Goal: Obtain resource: Obtain resource

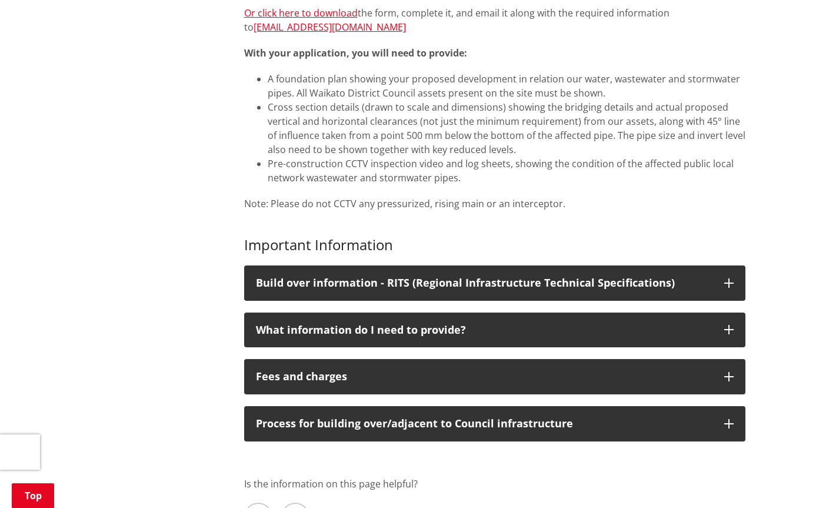
scroll to position [294, 0]
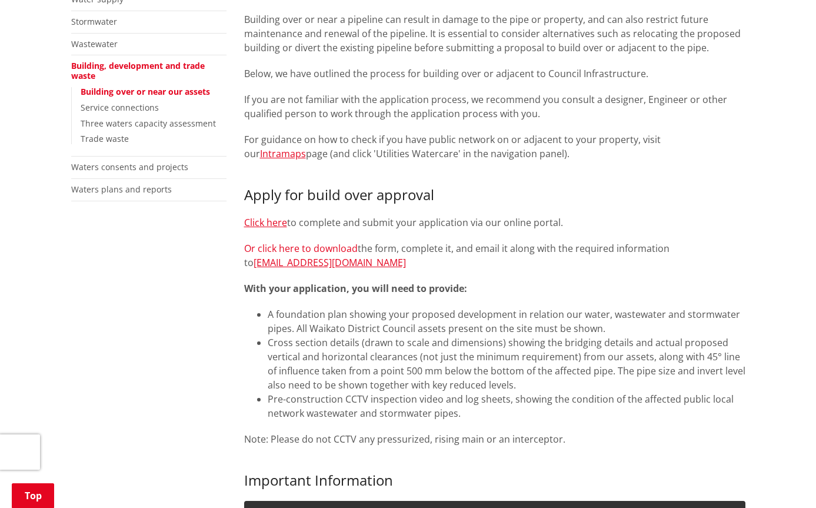
click at [302, 243] on link "Or click here to download" at bounding box center [301, 248] width 114 height 13
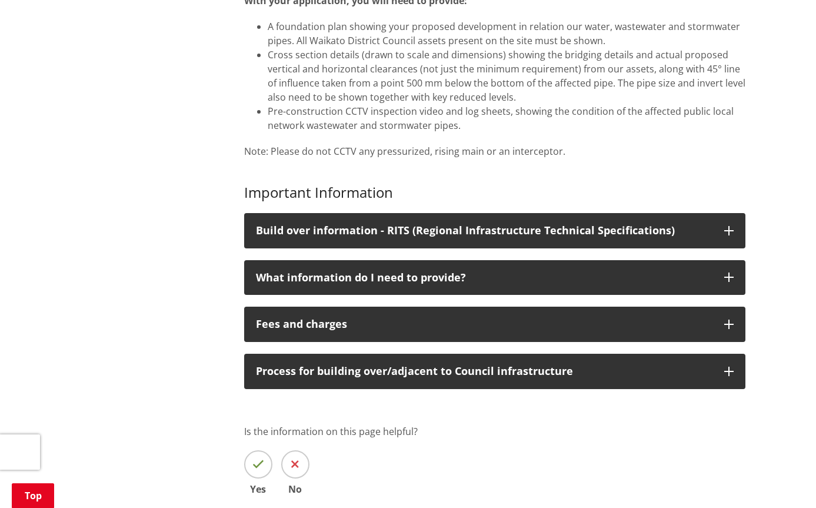
scroll to position [589, 0]
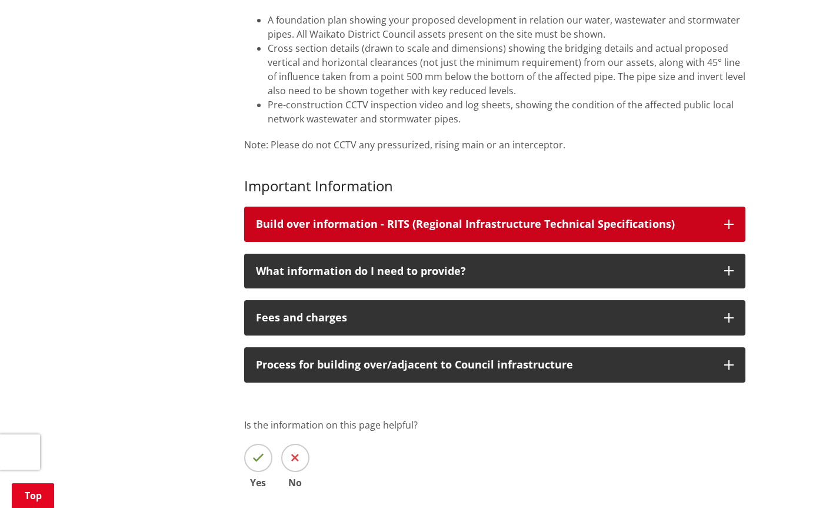
click at [409, 219] on div "Build over information - RITS (Regional Infrastructure Technical Specifications)" at bounding box center [484, 224] width 457 height 12
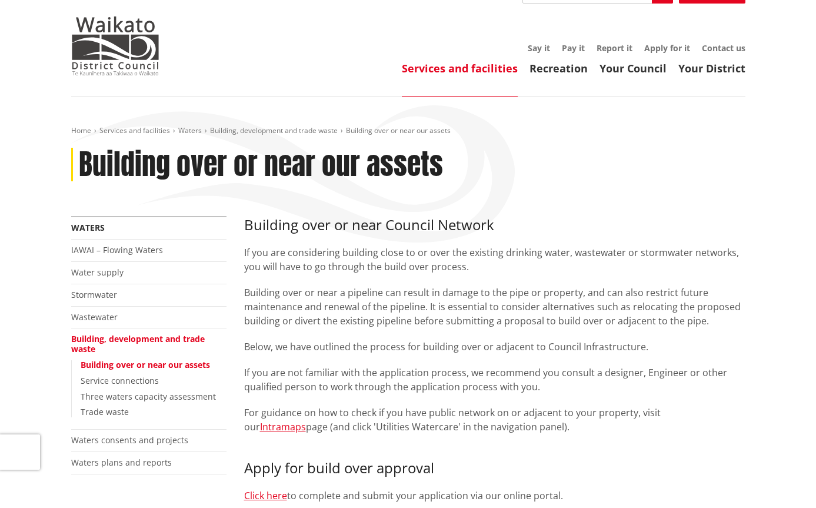
scroll to position [0, 0]
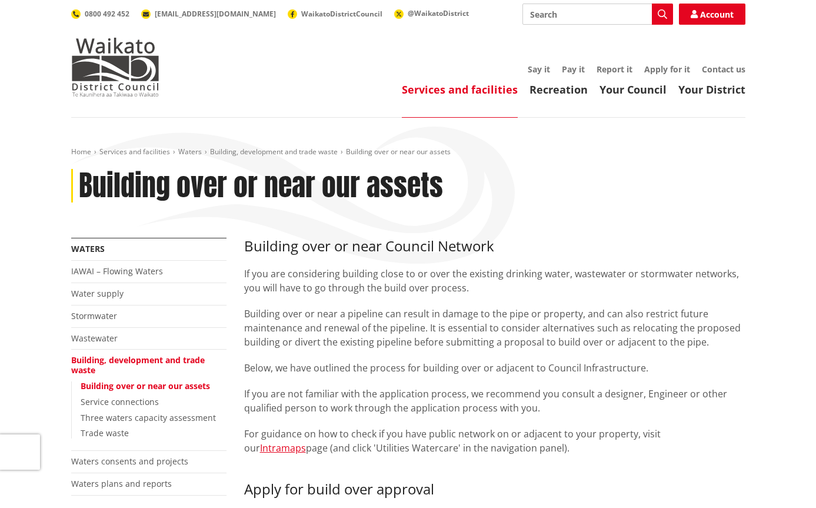
click at [589, 13] on input "Search" at bounding box center [598, 14] width 151 height 21
type input "d4.26"
click at [662, 9] on icon "button" at bounding box center [662, 13] width 9 height 9
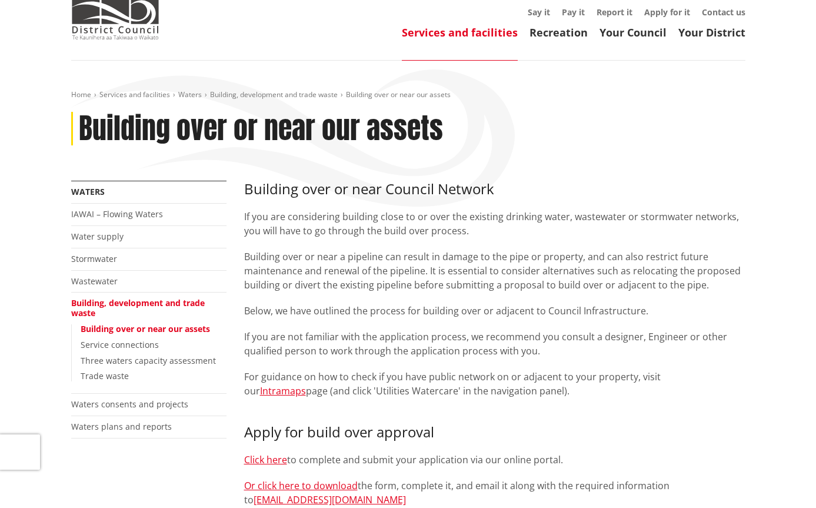
scroll to position [177, 0]
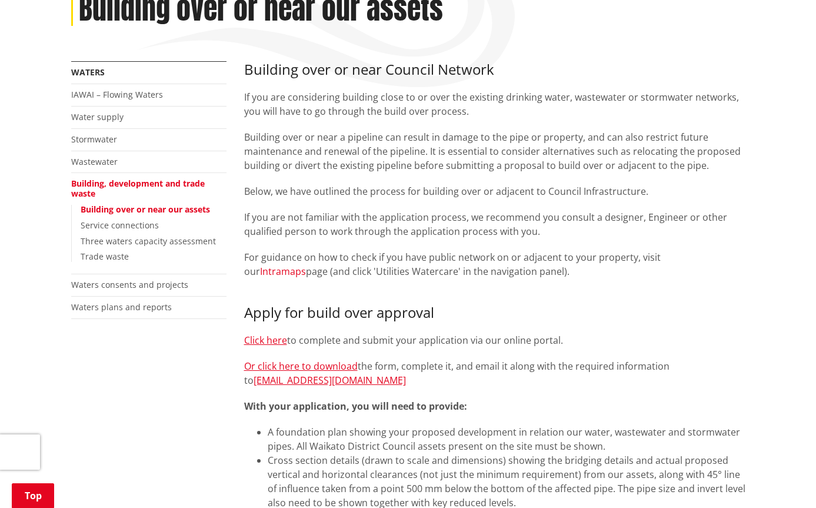
click at [306, 265] on link "Intramaps" at bounding box center [283, 271] width 46 height 13
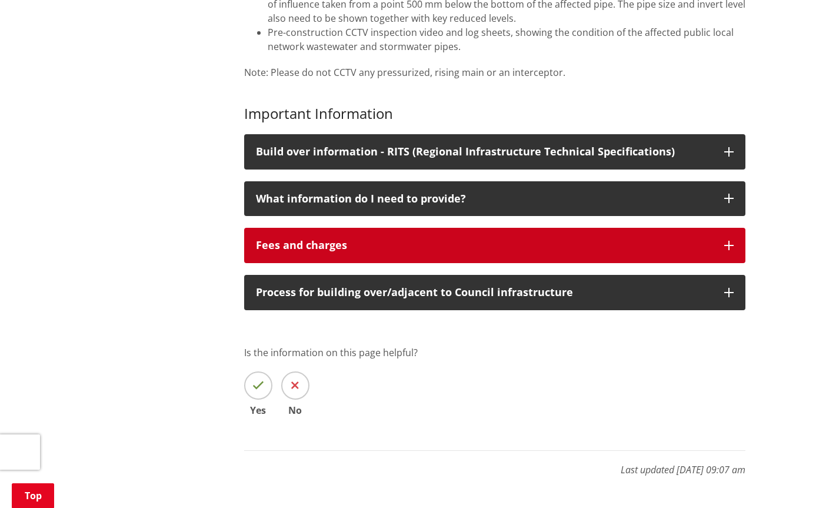
scroll to position [706, 0]
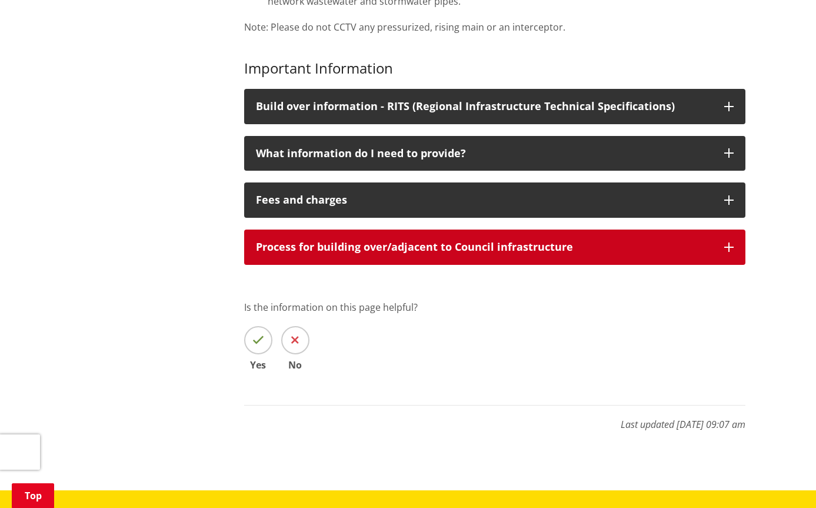
click at [458, 244] on p "Process for building over/adjacent to Council infrastructure" at bounding box center [484, 247] width 457 height 12
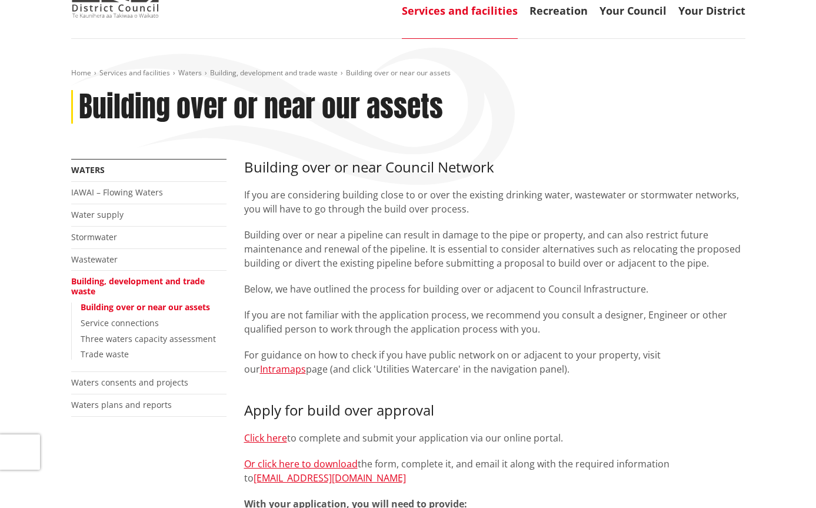
scroll to position [0, 0]
